Goal: Task Accomplishment & Management: Manage account settings

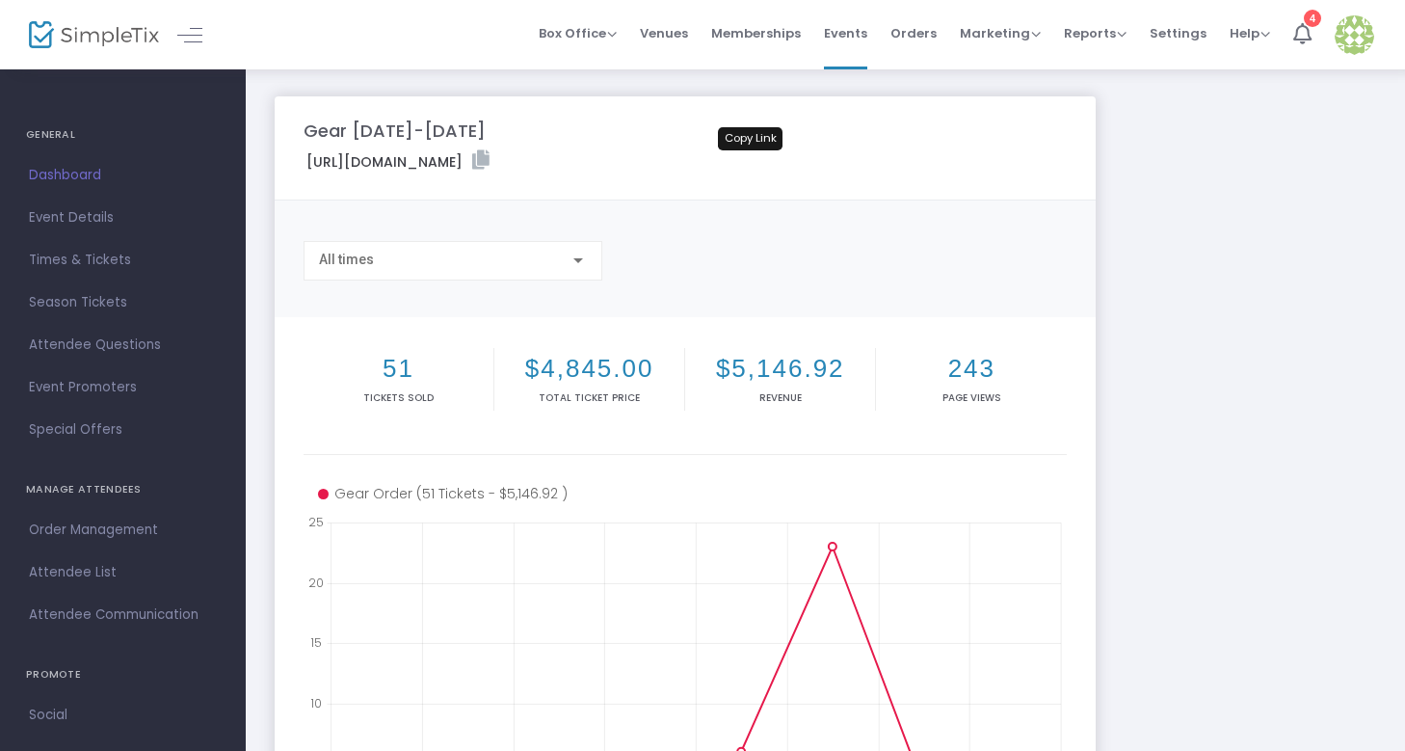
click at [490, 162] on icon at bounding box center [480, 159] width 17 height 19
click at [101, 256] on span "Times & Tickets" at bounding box center [123, 260] width 188 height 25
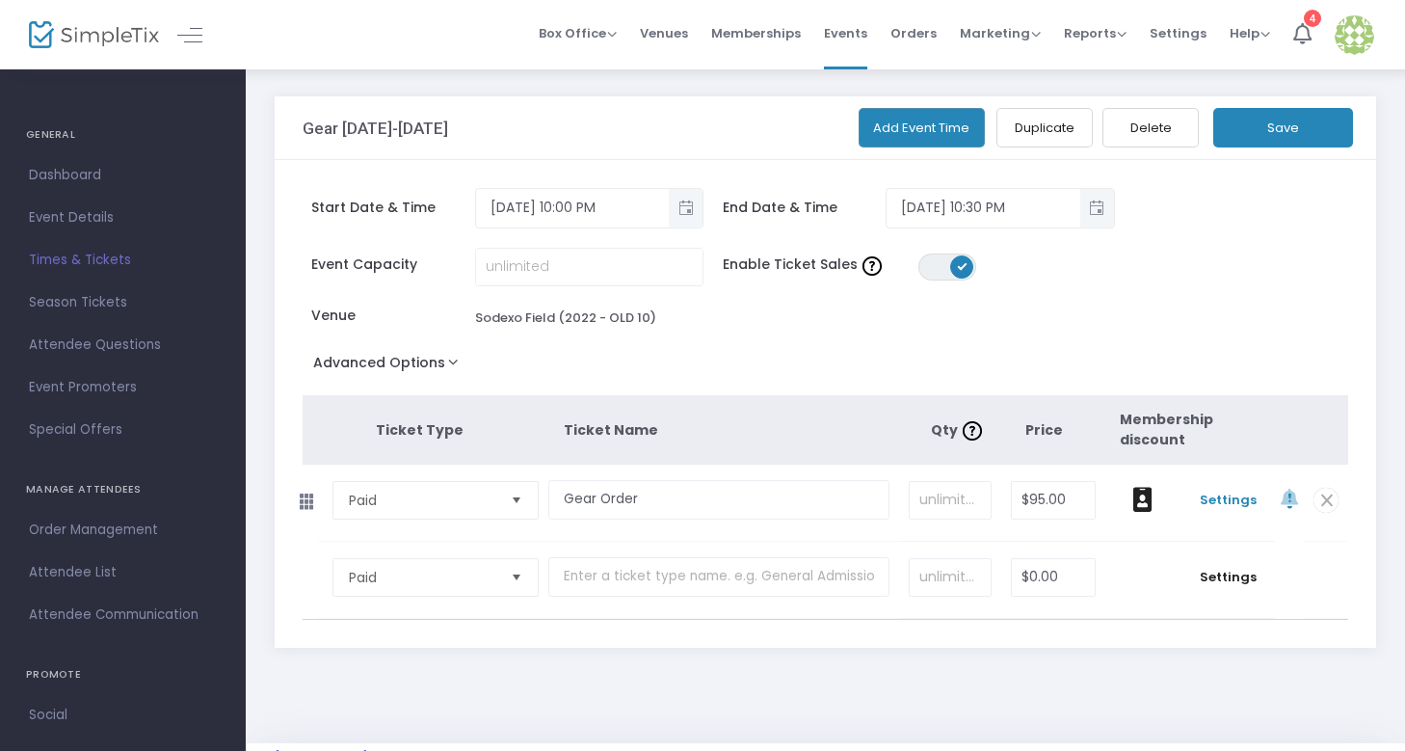
click at [1228, 501] on span "Settings" at bounding box center [1228, 500] width 76 height 19
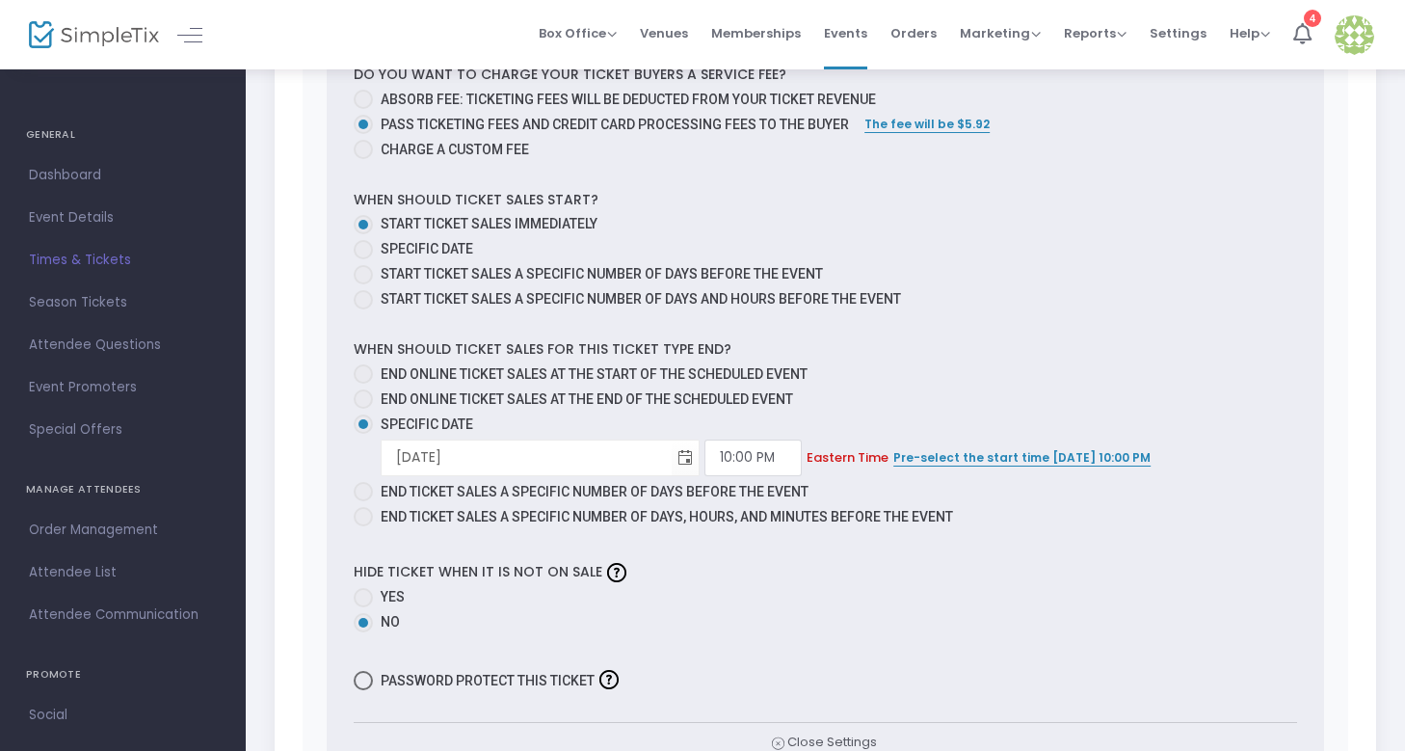
scroll to position [998, 0]
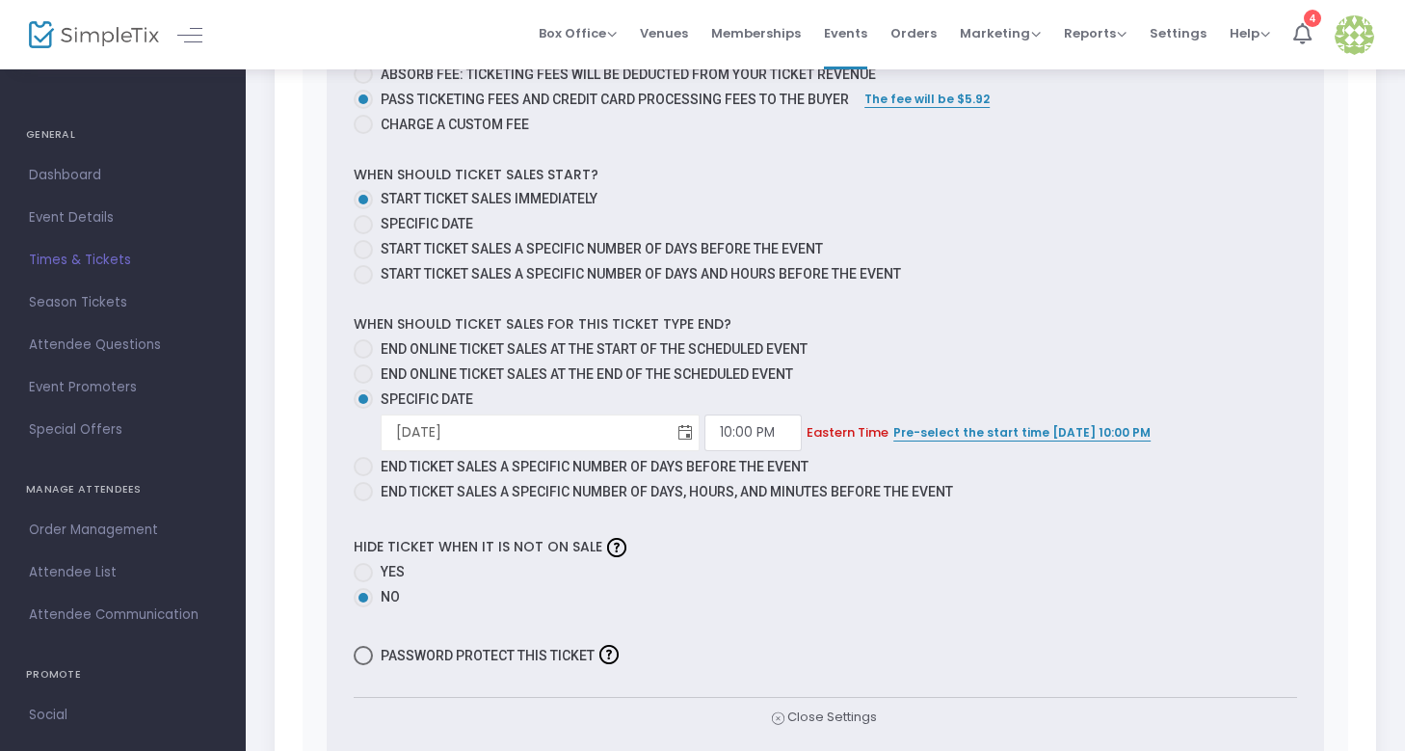
click at [687, 430] on span "Toggle calendar" at bounding box center [686, 432] width 32 height 32
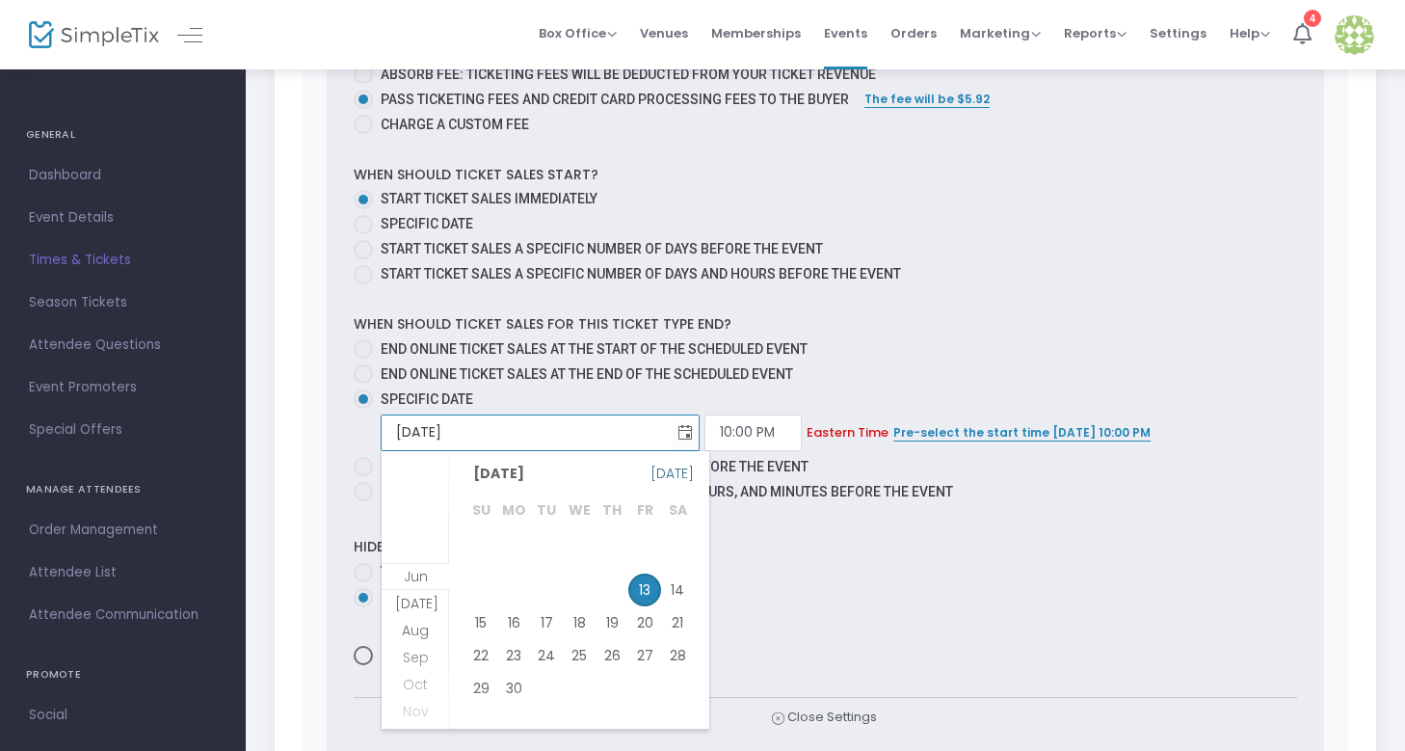
click at [675, 479] on span "[DATE]" at bounding box center [672, 473] width 43 height 27
type input "[DATE]"
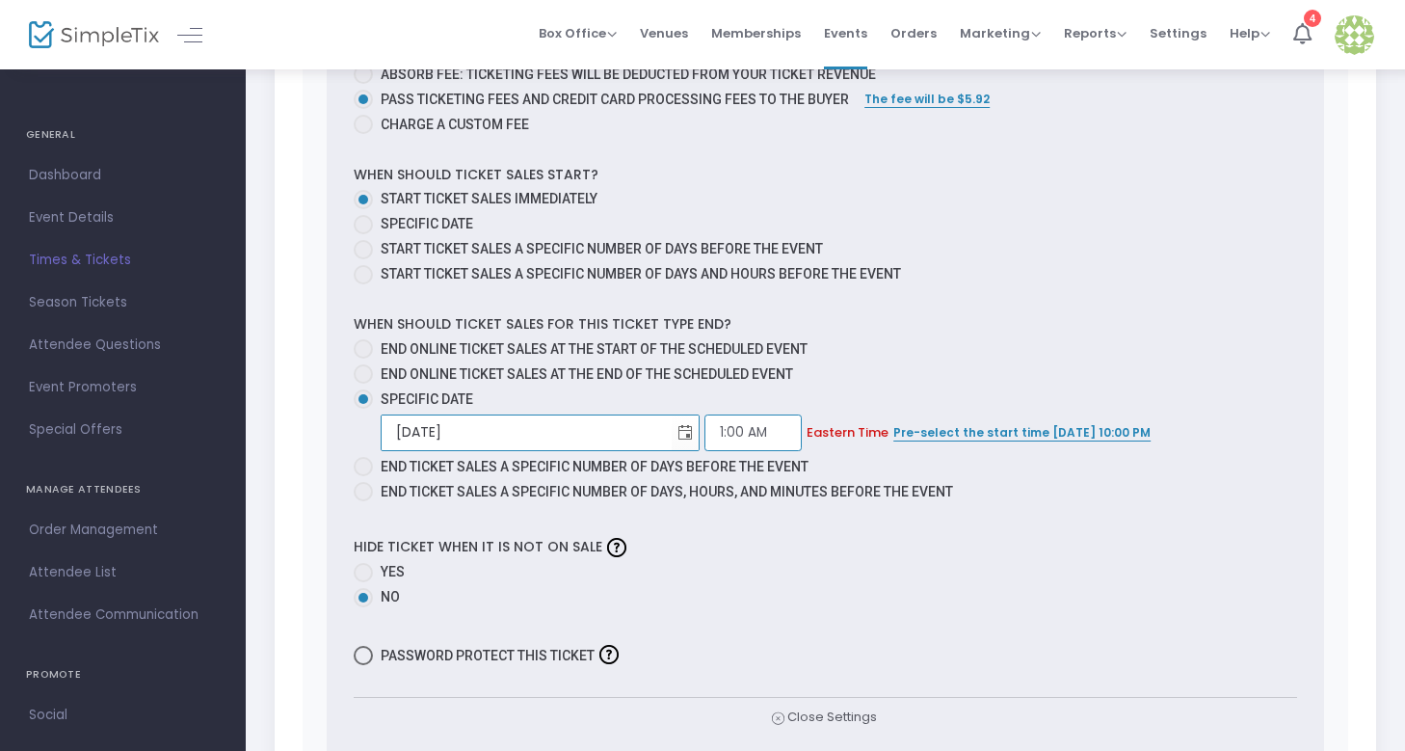
click at [727, 428] on input "1:00 AM" at bounding box center [753, 432] width 97 height 37
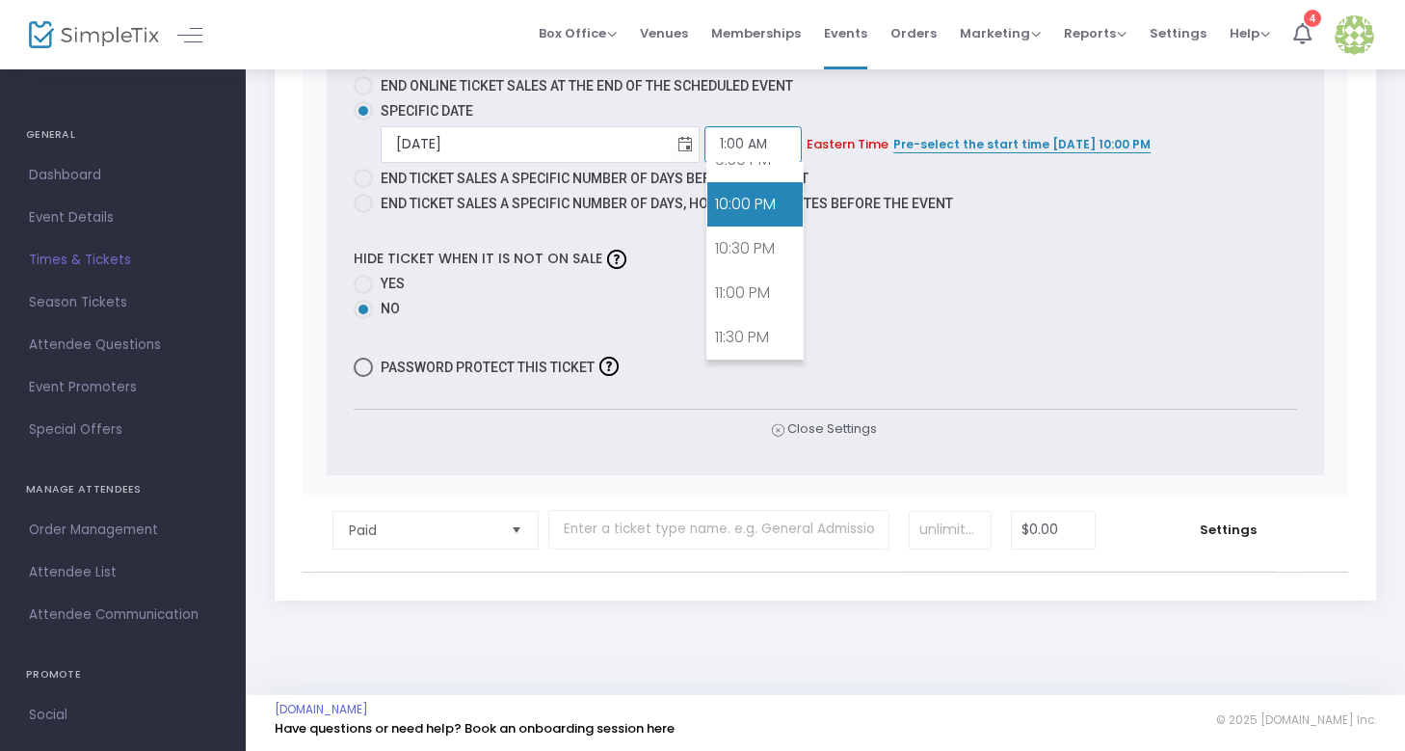
scroll to position [1902, 0]
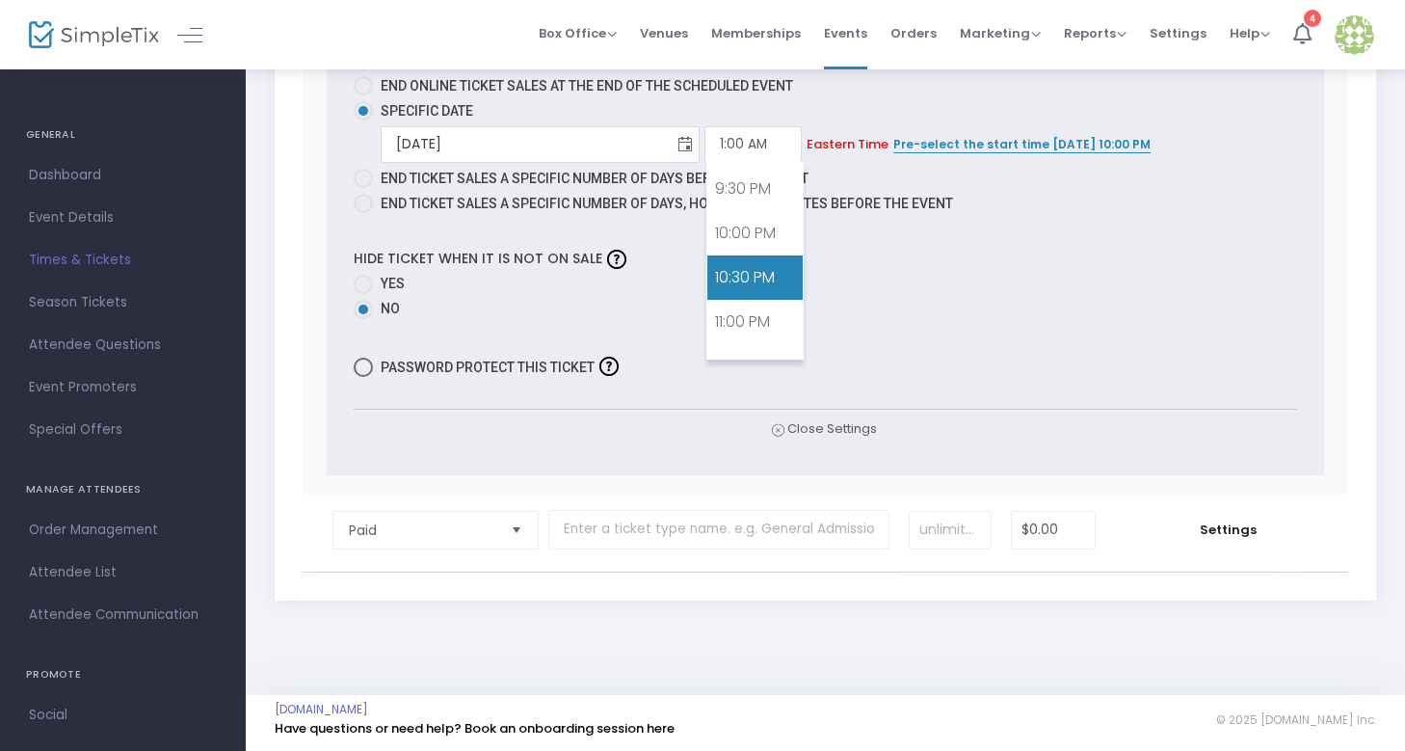
click at [760, 272] on link "10:30 PM" at bounding box center [755, 277] width 95 height 44
type input "10:30 PM"
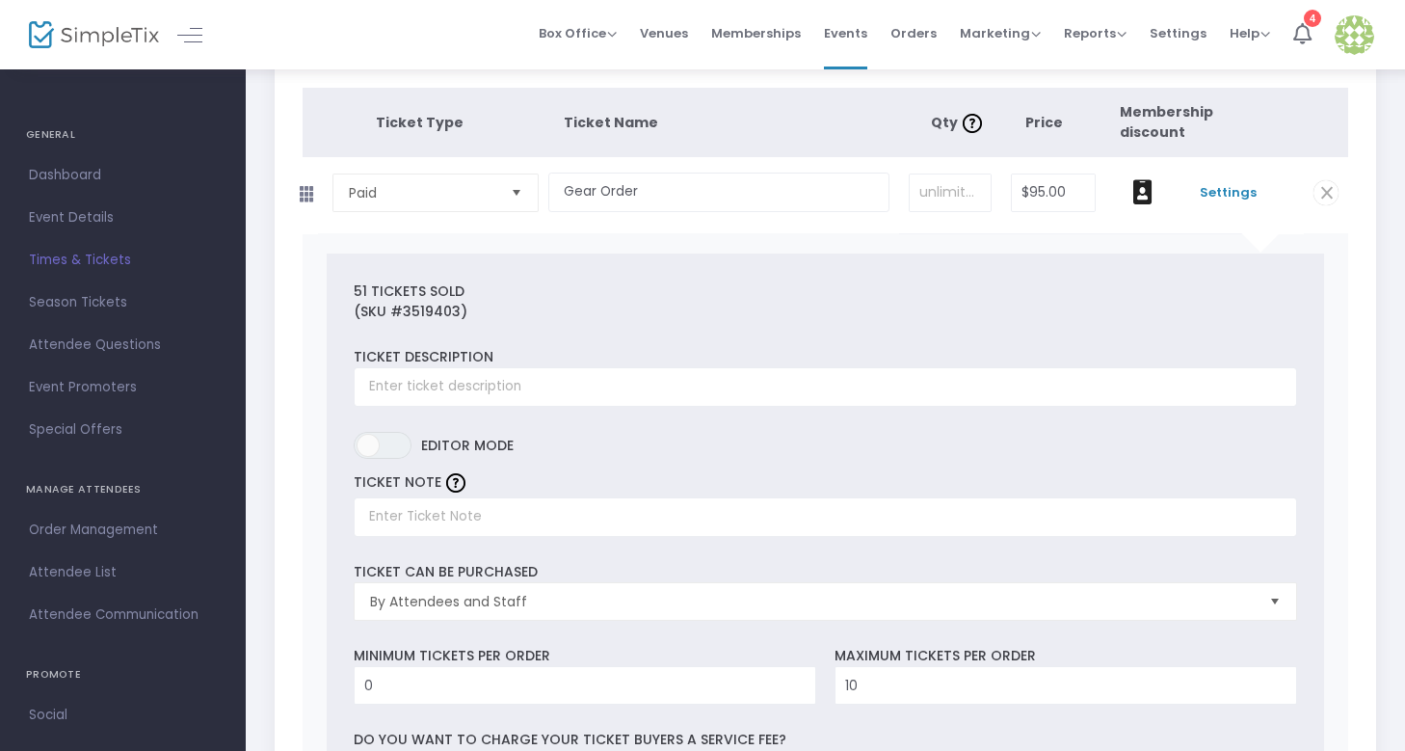
scroll to position [0, 0]
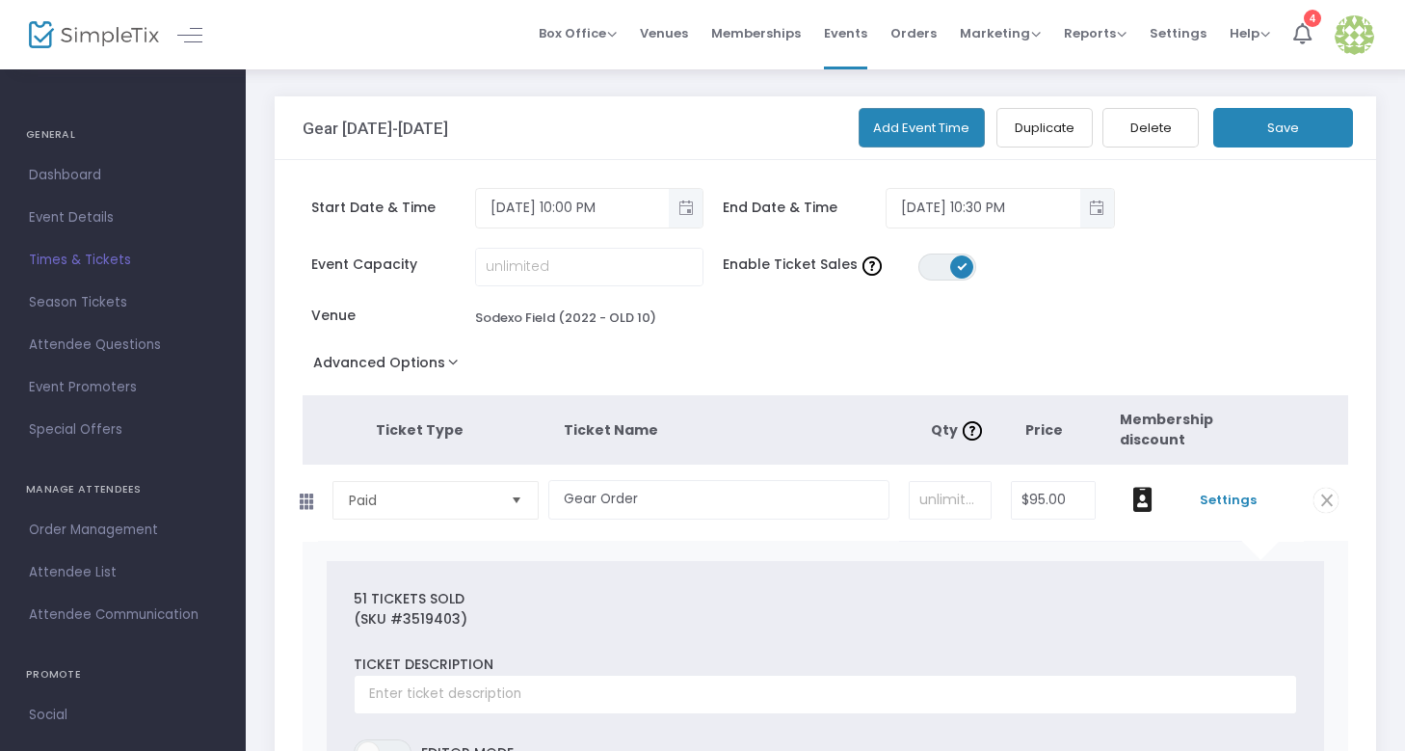
click at [1270, 121] on button "Save" at bounding box center [1284, 128] width 140 height 40
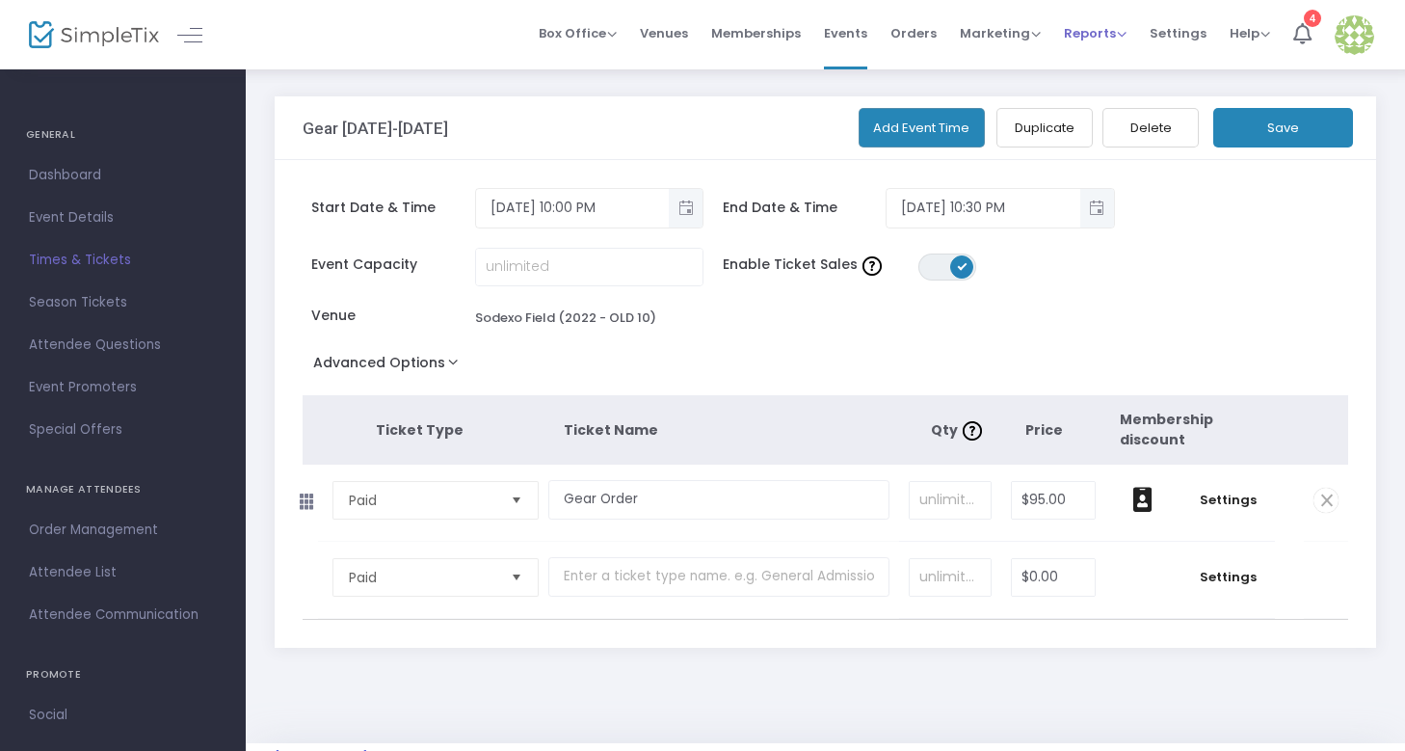
click at [1091, 11] on span "Reports Analytics Sales Reports Download" at bounding box center [1095, 33] width 63 height 49
